Goal: Task Accomplishment & Management: Use online tool/utility

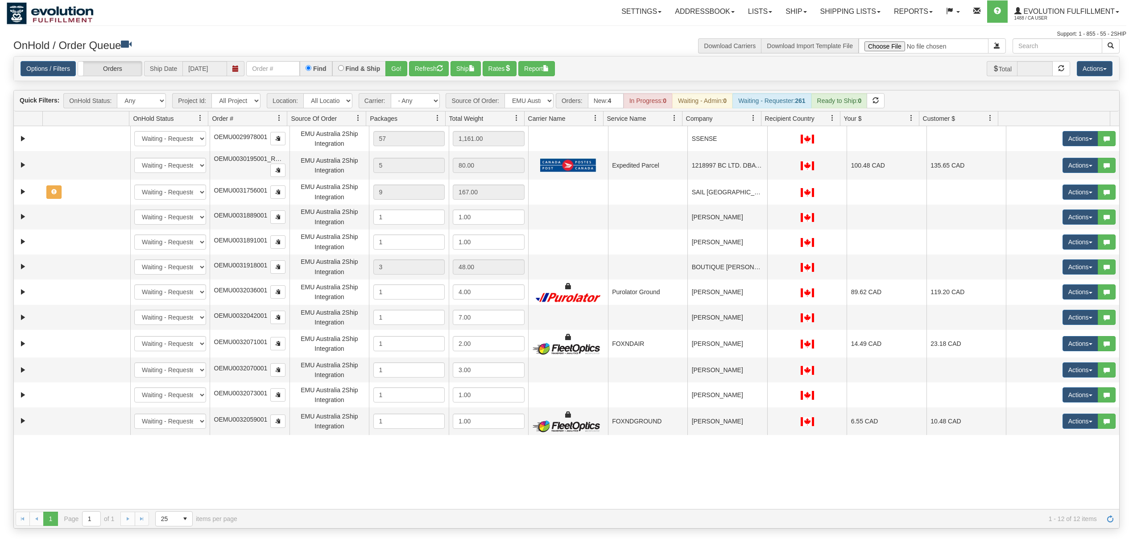
select select "EMU Australia 2Ship Integration"
click at [290, 63] on input "text" at bounding box center [273, 68] width 54 height 15
type input "96846"
click at [539, 103] on select "All Sources AirBlaster 2Ship Integration Ambler Apparel 2Ship Integration BC [M…" at bounding box center [529, 100] width 49 height 15
select select "grid toolbar"
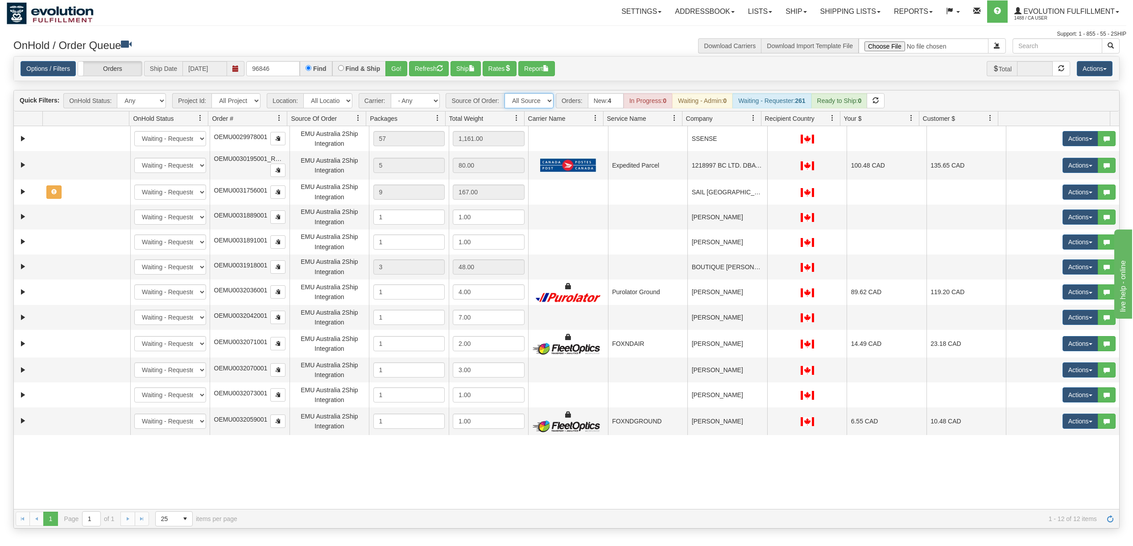
click at [505, 94] on select "All Sources AirBlaster 2Ship Integration Ambler Apparel 2Ship Integration BC [M…" at bounding box center [529, 100] width 49 height 15
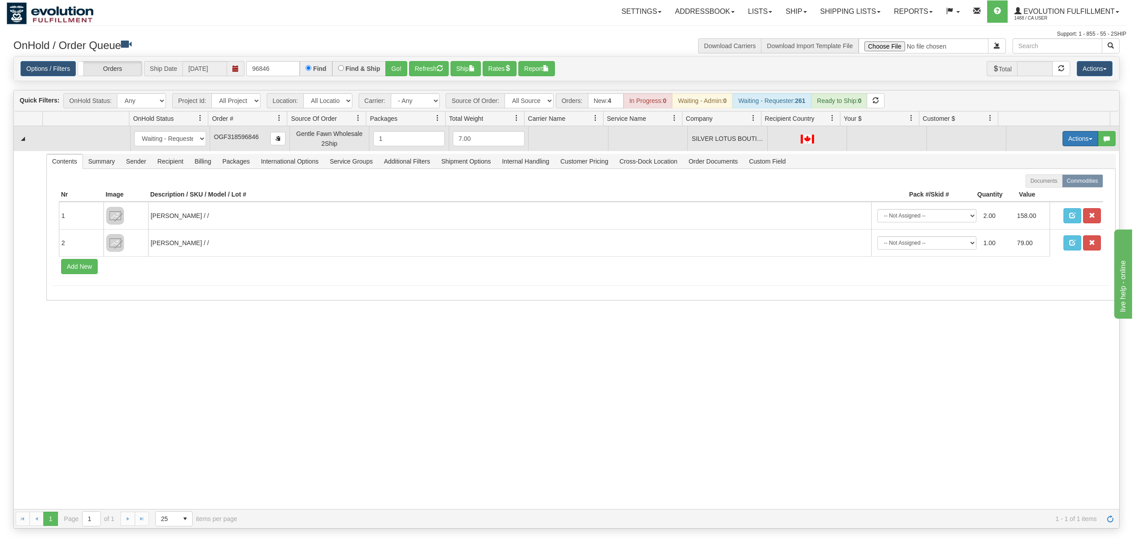
click at [1072, 137] on button "Actions" at bounding box center [1081, 138] width 36 height 15
click at [1057, 179] on span "Rate All Services" at bounding box center [1062, 178] width 54 height 7
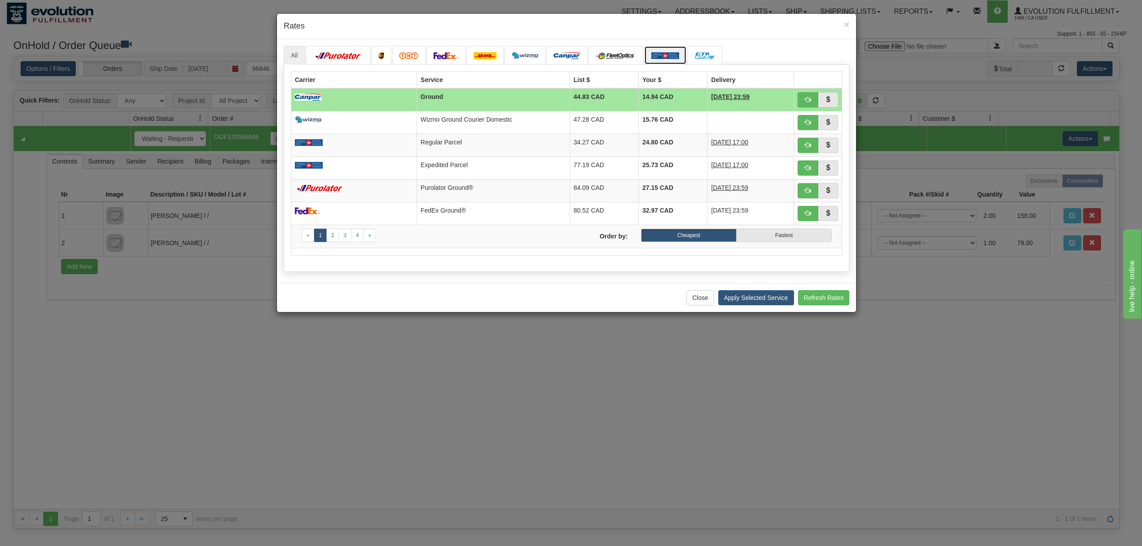
click at [663, 56] on img at bounding box center [665, 55] width 28 height 7
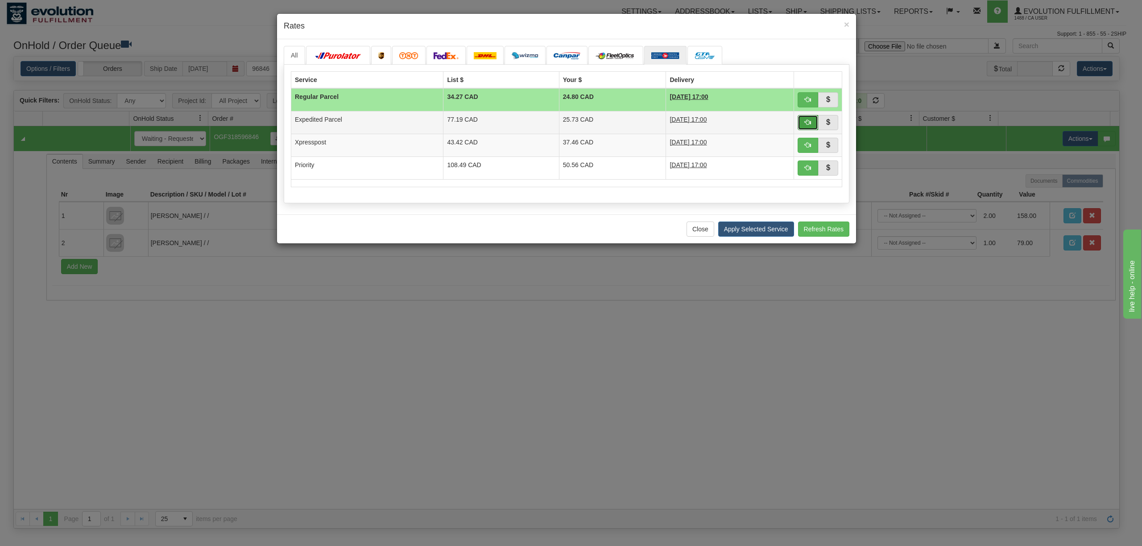
click at [812, 124] on button "button" at bounding box center [808, 122] width 21 height 15
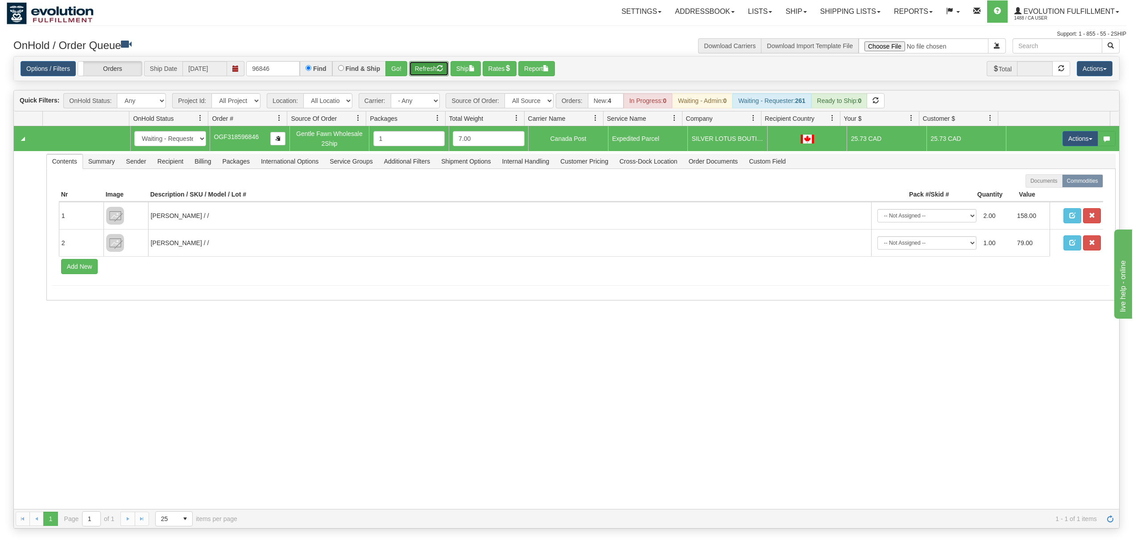
click at [422, 70] on button "Refresh" at bounding box center [429, 68] width 40 height 15
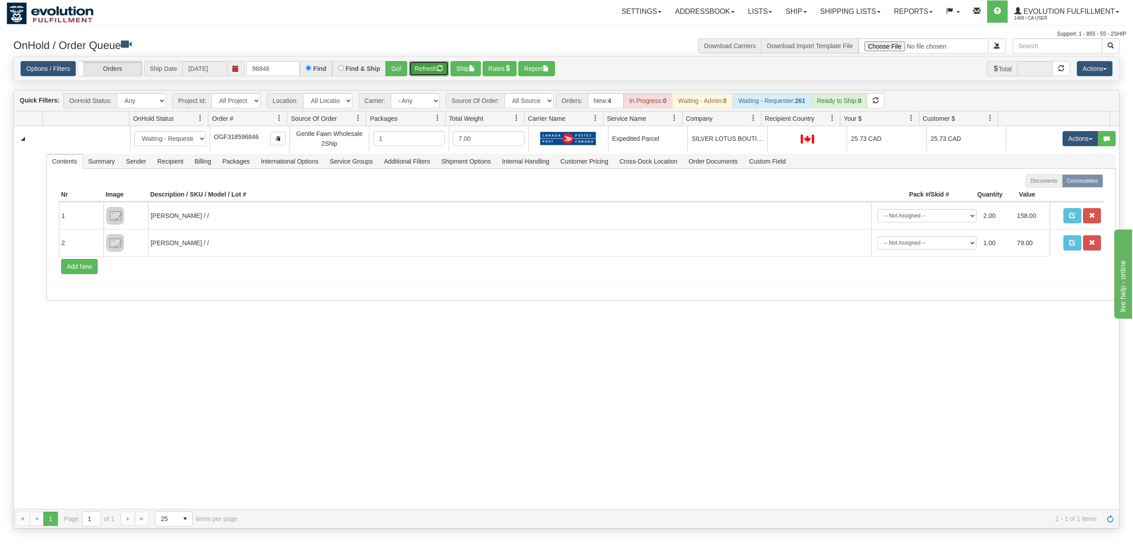
click at [414, 71] on button "Refresh" at bounding box center [429, 68] width 40 height 15
